Goal: Task Accomplishment & Management: Manage account settings

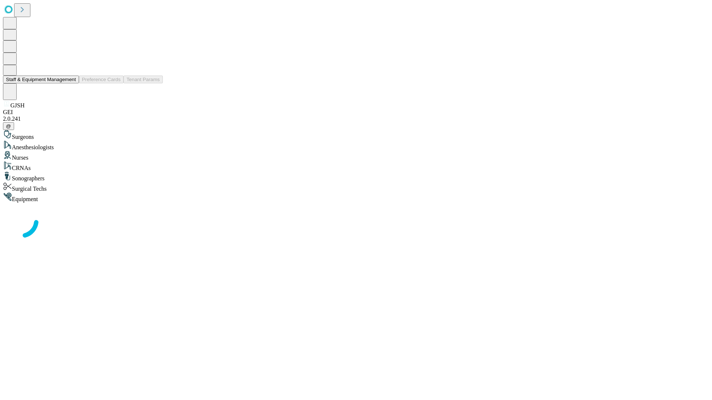
click at [71, 83] on button "Staff & Equipment Management" at bounding box center [41, 80] width 76 height 8
